Goal: Browse casually: Explore the website without a specific task or goal

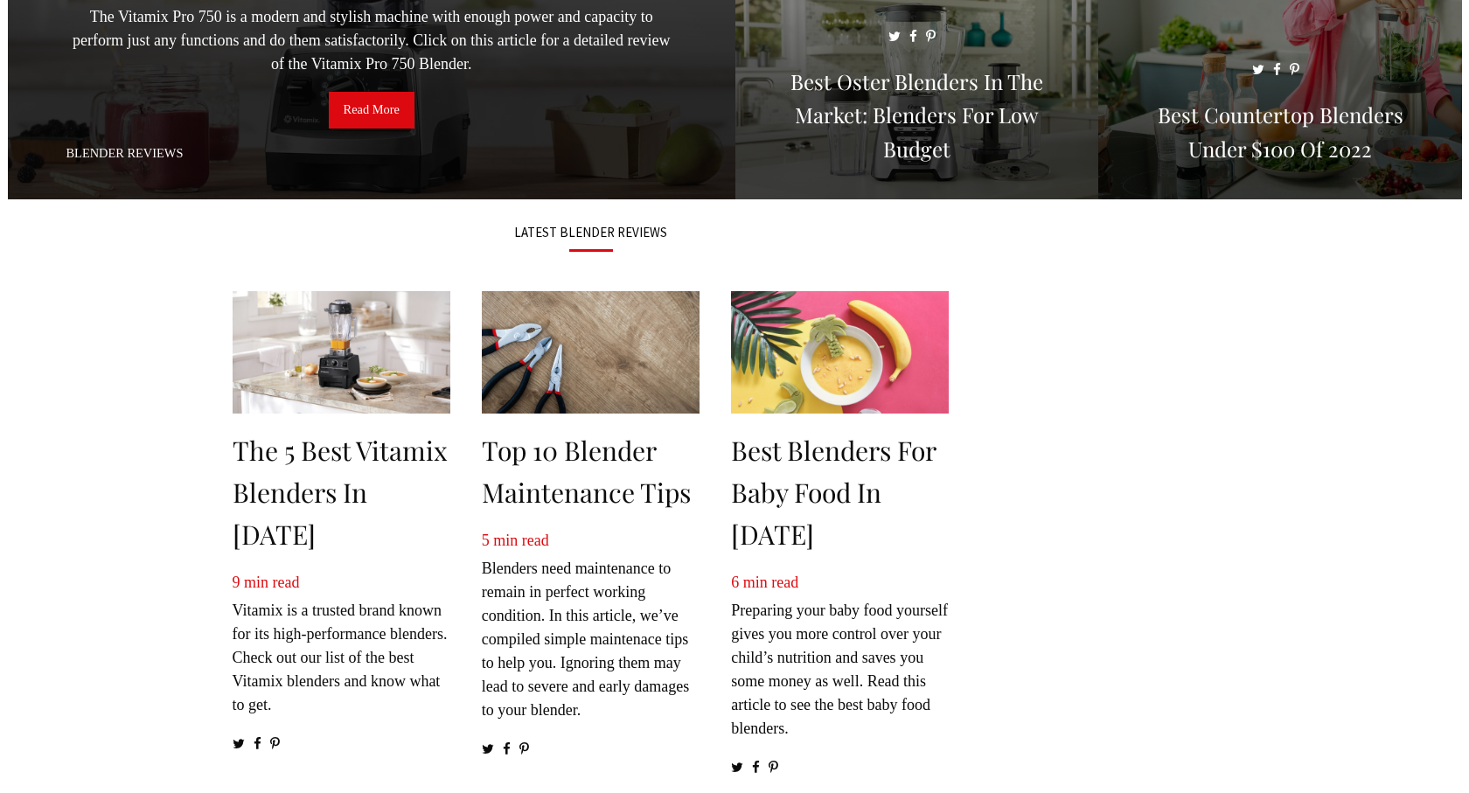
scroll to position [87, 0]
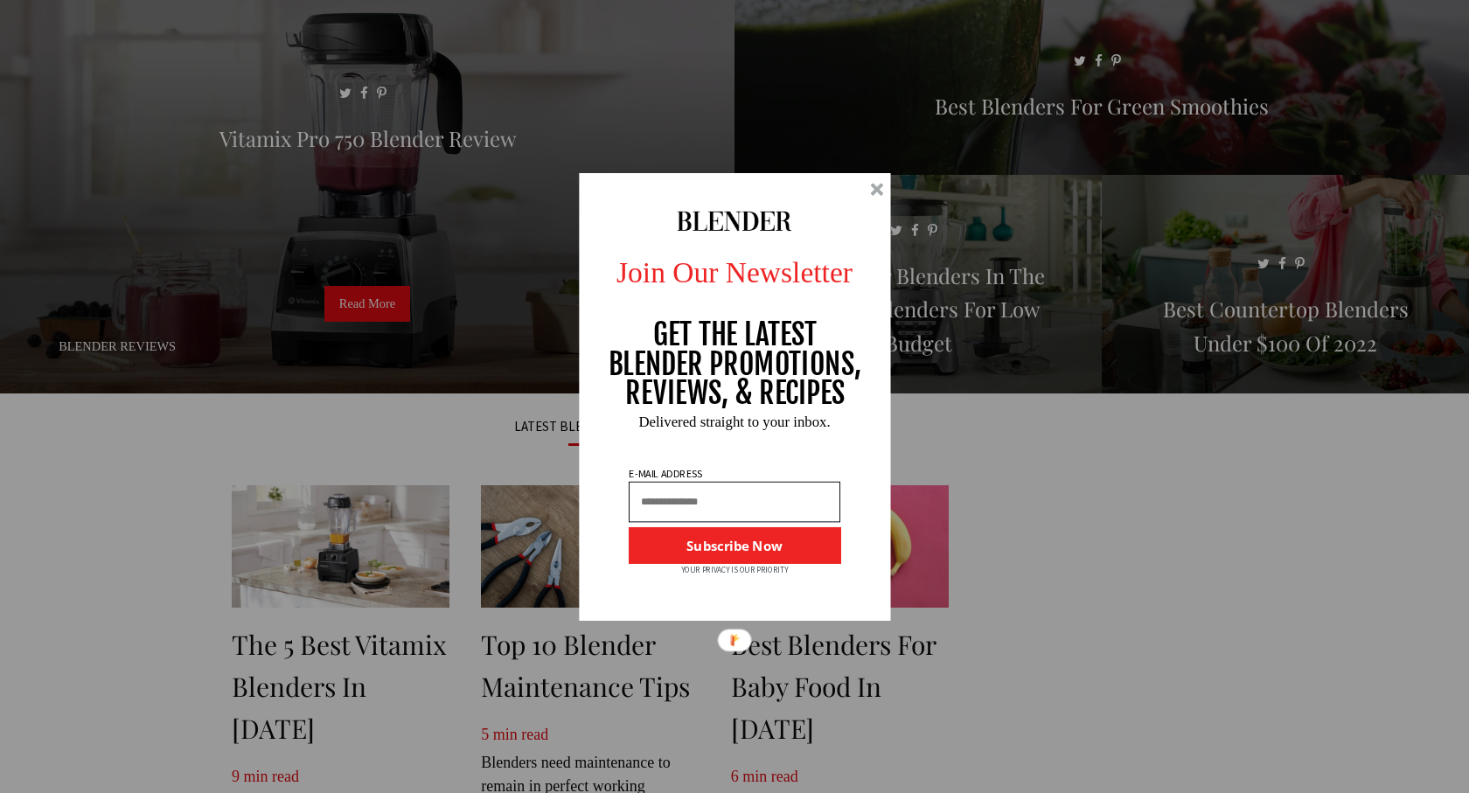
click at [786, 145] on div "Join Our Newsletter GET THE LATEST BLENDER PROMOTIONS, REVIEWS, & RECIPES Subsc…" at bounding box center [734, 396] width 1469 height 793
click at [787, 145] on div "Join Our Newsletter GET THE LATEST BLENDER PROMOTIONS, REVIEWS, & RECIPES Subsc…" at bounding box center [734, 396] width 1469 height 793
drag, startPoint x: 788, startPoint y: 145, endPoint x: 784, endPoint y: 124, distance: 21.3
click at [784, 125] on div "Join Our Newsletter GET THE LATEST BLENDER PROMOTIONS, REVIEWS, & RECIPES Subsc…" at bounding box center [734, 396] width 1469 height 793
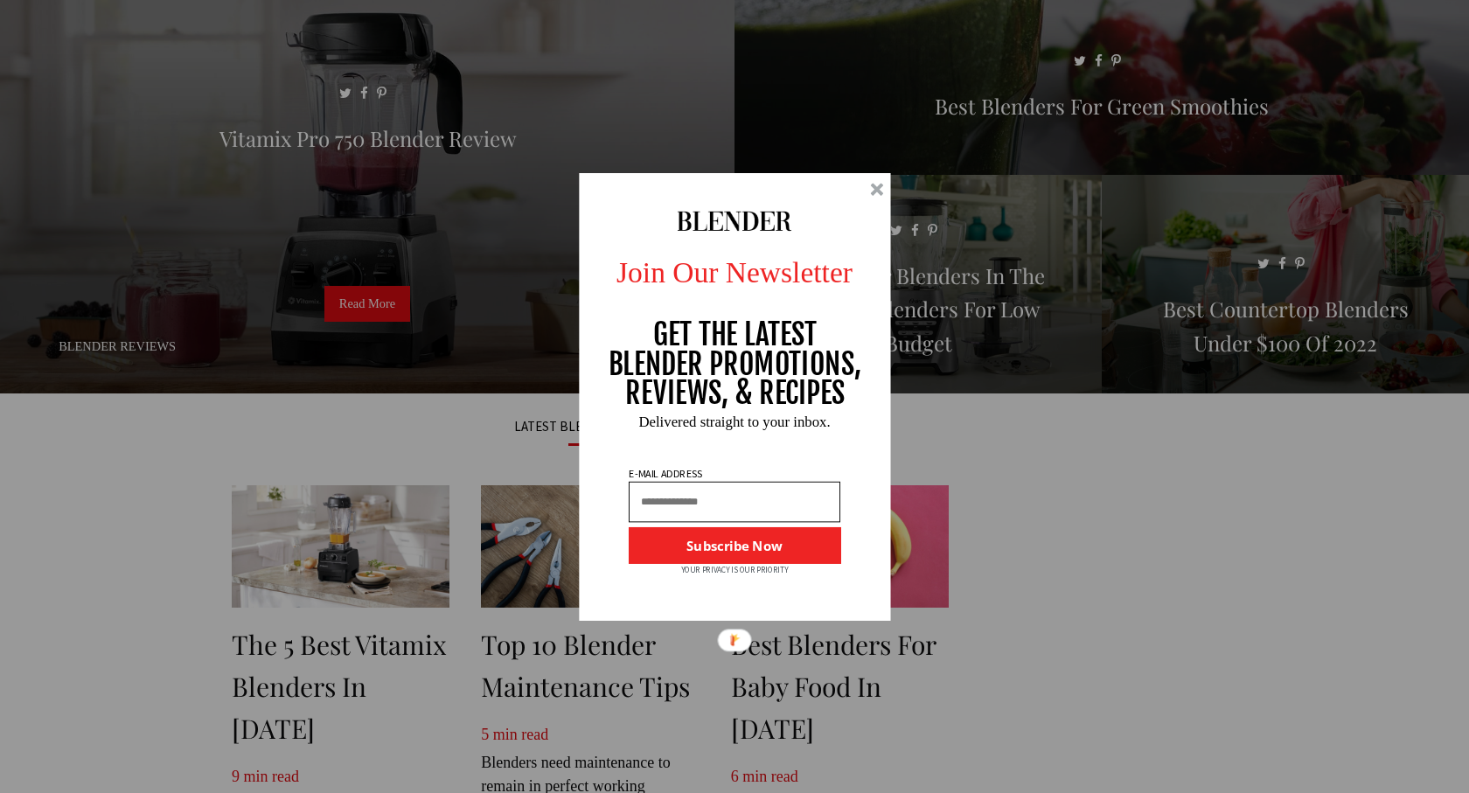
click at [784, 123] on div "Join Our Newsletter GET THE LATEST BLENDER PROMOTIONS, REVIEWS, & RECIPES Subsc…" at bounding box center [734, 396] width 1469 height 793
drag, startPoint x: 784, startPoint y: 123, endPoint x: 783, endPoint y: 89, distance: 34.1
click at [783, 89] on div "Join Our Newsletter GET THE LATEST BLENDER PROMOTIONS, REVIEWS, & RECIPES Subsc…" at bounding box center [734, 396] width 1469 height 793
drag, startPoint x: 783, startPoint y: 89, endPoint x: 791, endPoint y: 67, distance: 23.2
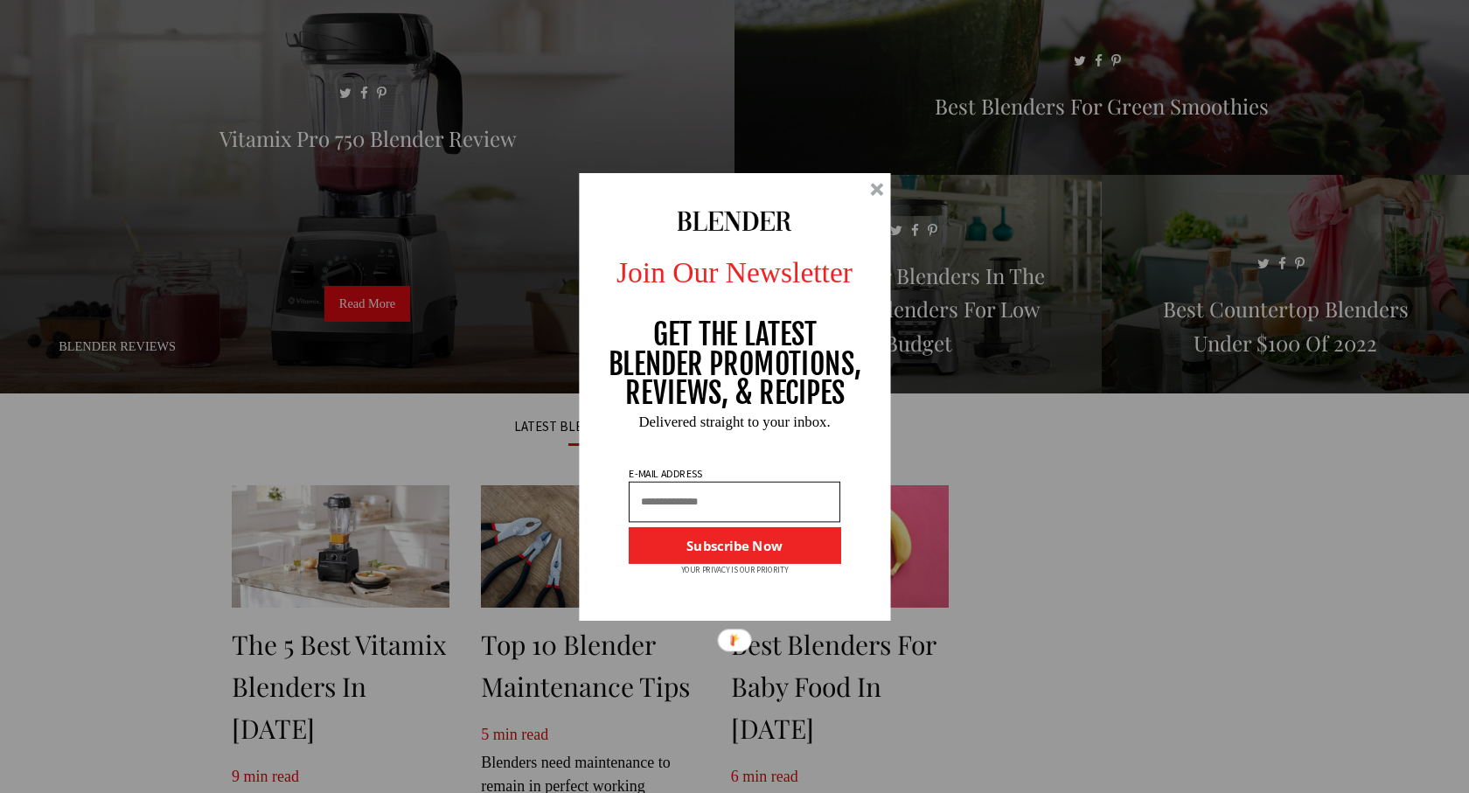
click at [790, 68] on div "Join Our Newsletter GET THE LATEST BLENDER PROMOTIONS, REVIEWS, & RECIPES Subsc…" at bounding box center [734, 396] width 1469 height 793
click at [791, 67] on div "Join Our Newsletter GET THE LATEST BLENDER PROMOTIONS, REVIEWS, & RECIPES Subsc…" at bounding box center [734, 396] width 1469 height 793
drag, startPoint x: 791, startPoint y: 67, endPoint x: 838, endPoint y: 38, distance: 55.1
click at [822, 44] on div "Join Our Newsletter GET THE LATEST BLENDER PROMOTIONS, REVIEWS, & RECIPES Subsc…" at bounding box center [734, 396] width 1469 height 793
drag, startPoint x: 838, startPoint y: 38, endPoint x: 961, endPoint y: 12, distance: 125.9
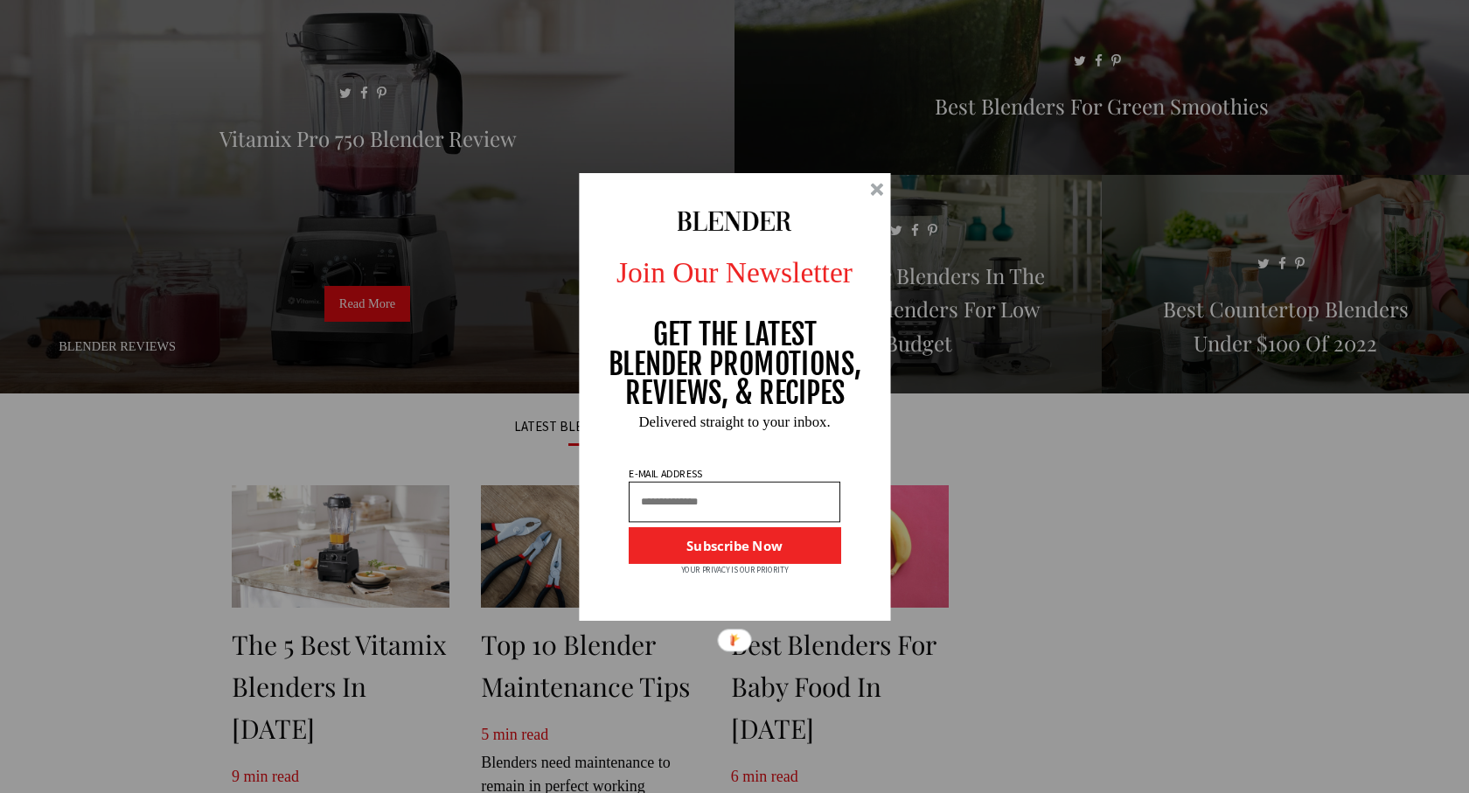
click at [916, 0] on div "Join Our Newsletter GET THE LATEST BLENDER PROMOTIONS, REVIEWS, & RECIPES Subsc…" at bounding box center [734, 396] width 1469 height 793
